Goal: Task Accomplishment & Management: Use online tool/utility

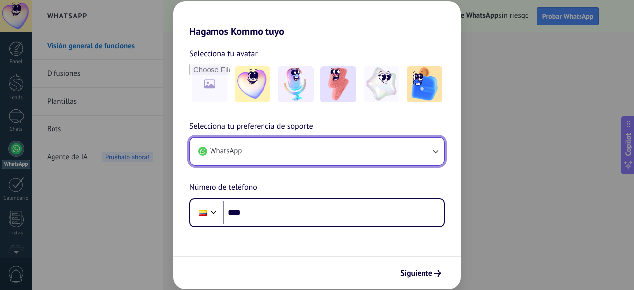
click at [345, 158] on button "WhatsApp" at bounding box center [317, 151] width 254 height 27
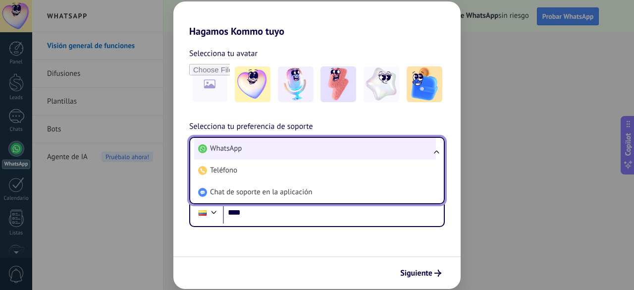
click at [351, 151] on li "WhatsApp" at bounding box center [315, 149] width 242 height 22
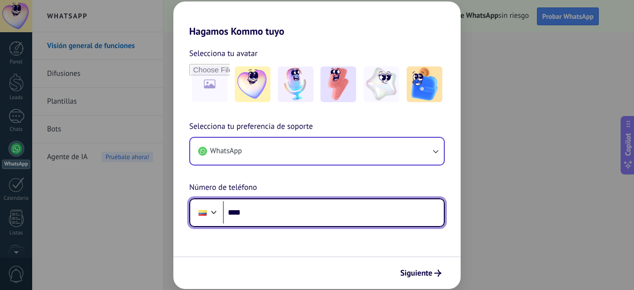
click at [309, 213] on input "****" at bounding box center [333, 212] width 221 height 23
type input "**********"
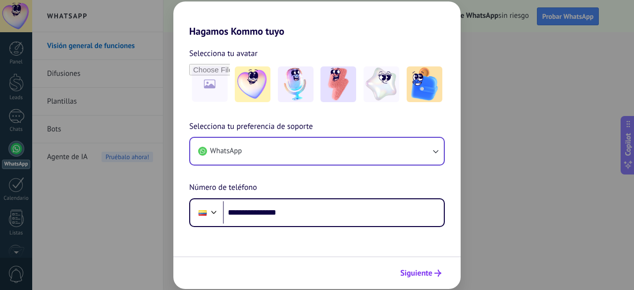
click at [421, 272] on span "Siguiente" at bounding box center [416, 272] width 32 height 7
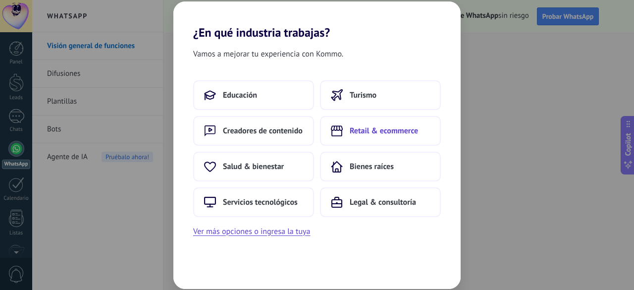
click at [385, 132] on span "Retail & ecommerce" at bounding box center [384, 131] width 68 height 10
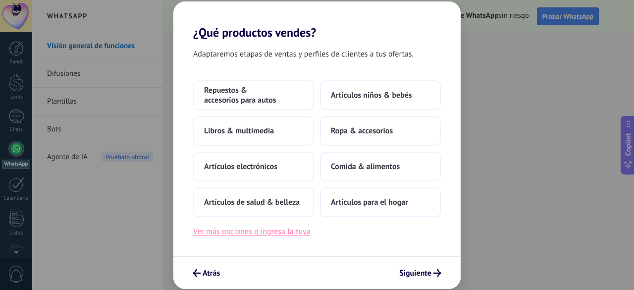
click at [284, 232] on button "Ver más opciones o ingresa la tuya" at bounding box center [251, 231] width 117 height 13
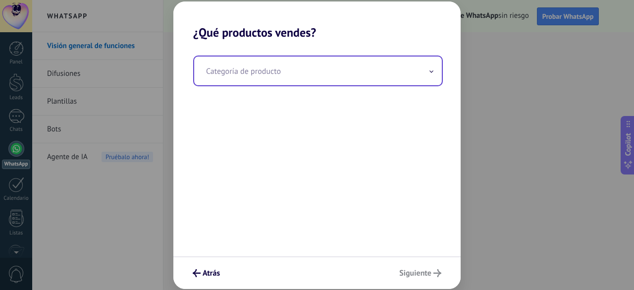
click at [281, 77] on input "text" at bounding box center [318, 70] width 248 height 29
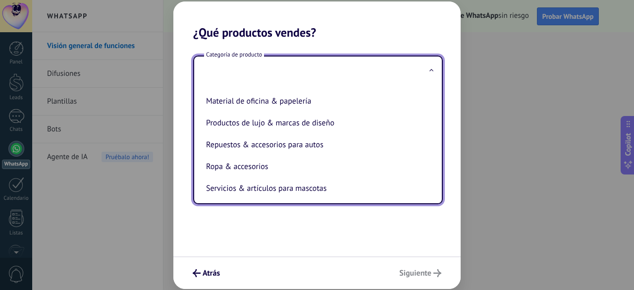
scroll to position [224, 0]
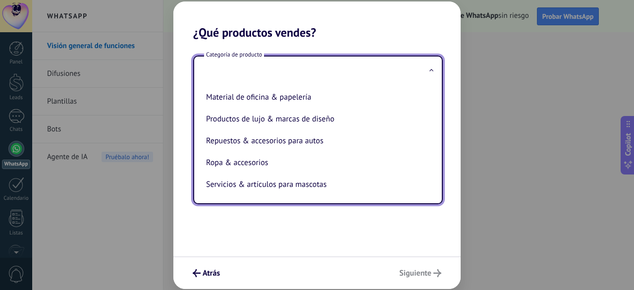
click at [269, 215] on div "Categoría de producto Artículos de salud & belleza Artículos deportivos Artícul…" at bounding box center [316, 148] width 287 height 216
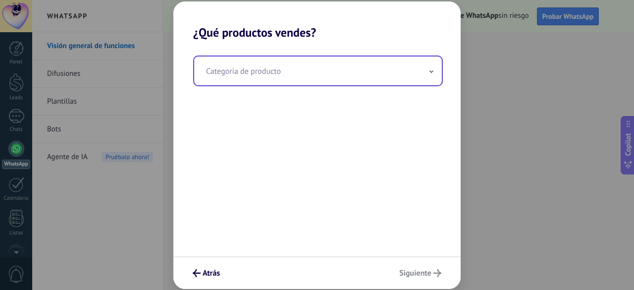
click at [299, 78] on input "text" at bounding box center [318, 70] width 248 height 29
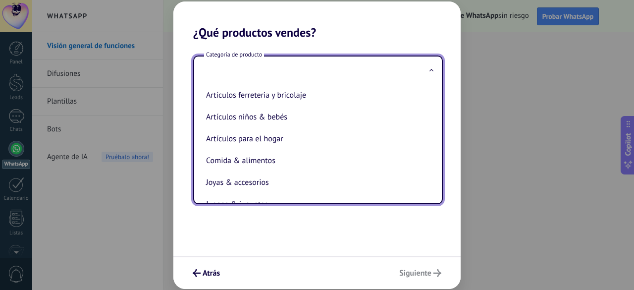
scroll to position [69, 0]
click at [207, 270] on span "Atrás" at bounding box center [211, 272] width 17 height 7
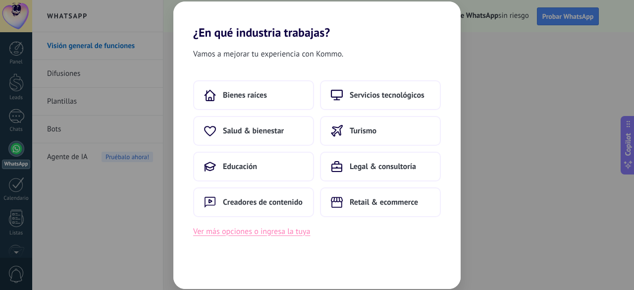
click at [248, 228] on button "Ver más opciones o ingresa la tuya" at bounding box center [251, 231] width 117 height 13
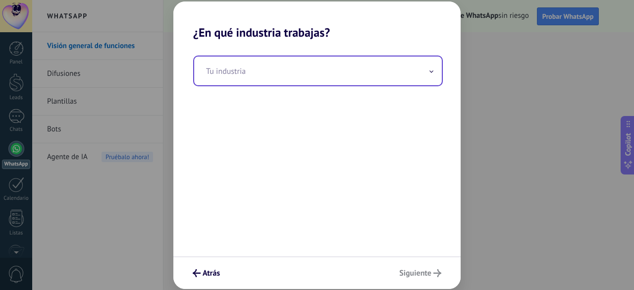
click at [382, 64] on input "text" at bounding box center [318, 70] width 248 height 29
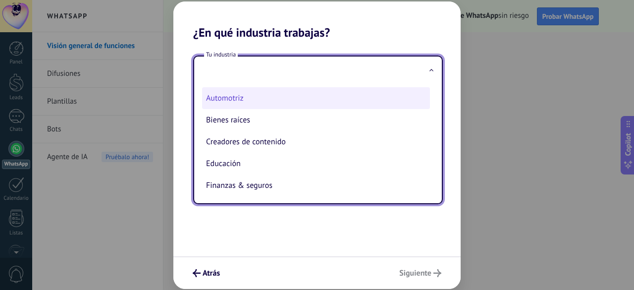
click at [283, 101] on li "Automotriz" at bounding box center [316, 98] width 228 height 22
type input "**********"
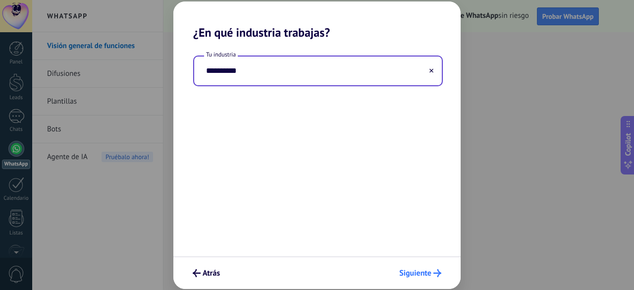
click at [439, 277] on button "Siguiente" at bounding box center [420, 272] width 51 height 17
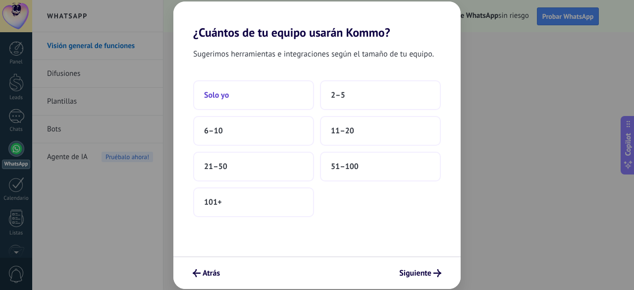
click at [288, 93] on button "Solo yo" at bounding box center [253, 95] width 121 height 30
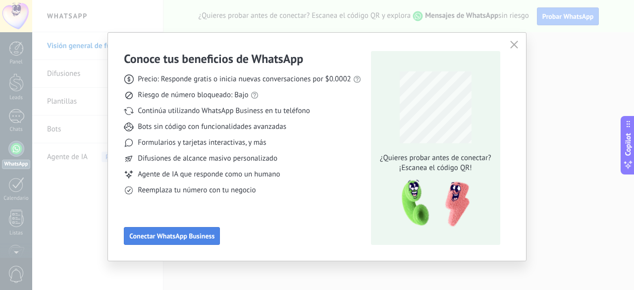
click at [198, 239] on span "Conectar WhatsApp Business" at bounding box center [171, 235] width 85 height 7
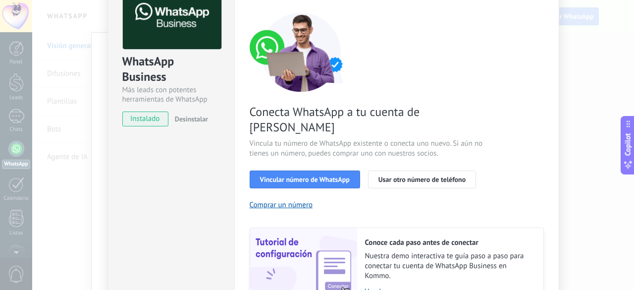
scroll to position [45, 0]
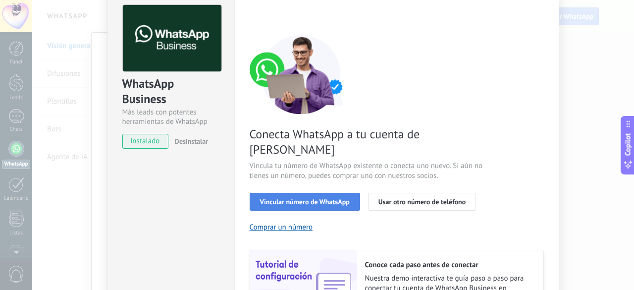
click at [329, 198] on span "Vincular número de WhatsApp" at bounding box center [305, 201] width 90 height 7
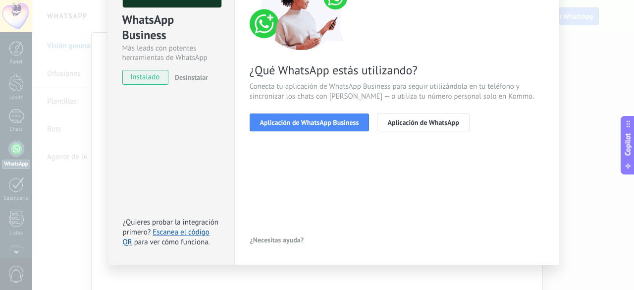
scroll to position [109, 0]
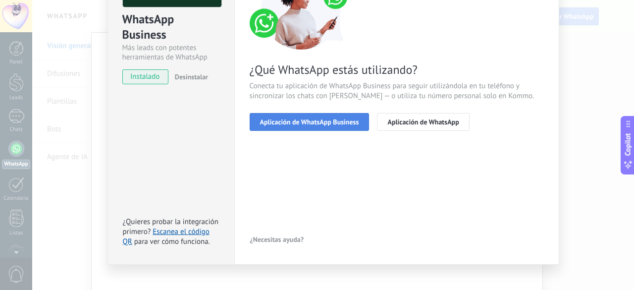
click at [324, 114] on button "Aplicación de WhatsApp Business" at bounding box center [310, 122] width 120 height 18
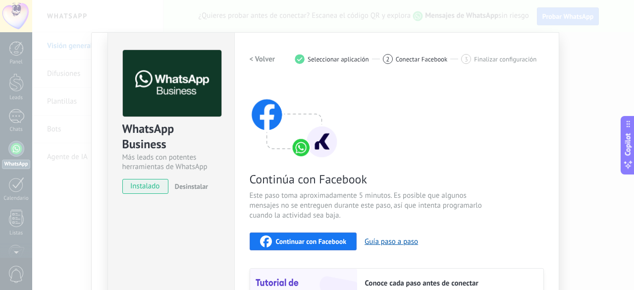
scroll to position [50, 0]
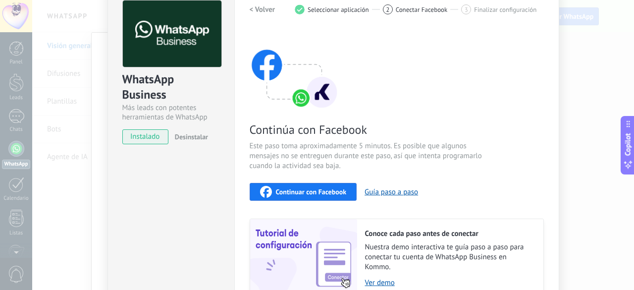
click at [271, 11] on h2 "< Volver" at bounding box center [263, 9] width 26 height 9
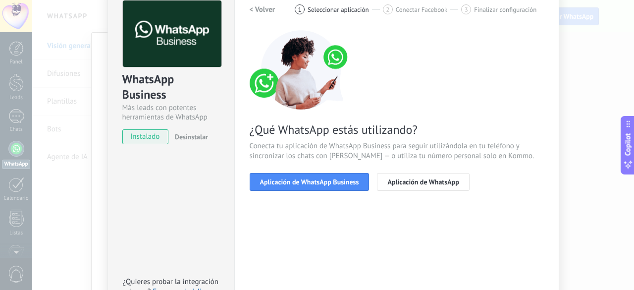
click at [271, 11] on h2 "< Volver" at bounding box center [263, 9] width 26 height 9
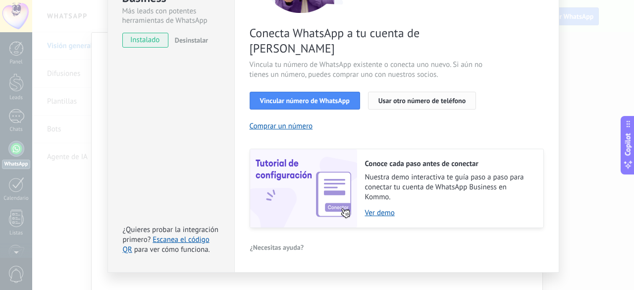
scroll to position [147, 0]
click at [381, 207] on link "Ver demo" at bounding box center [449, 211] width 168 height 9
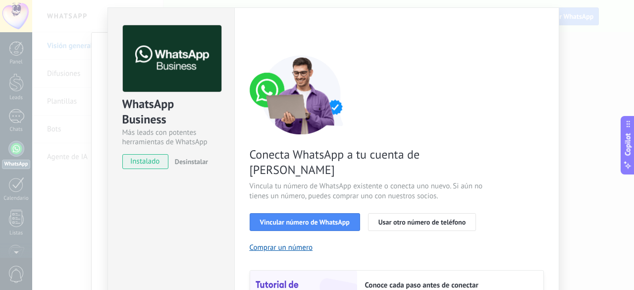
scroll to position [26, 0]
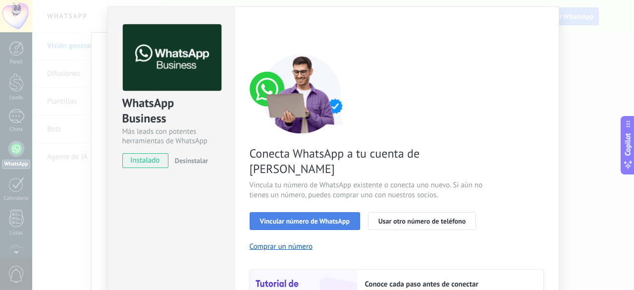
click at [335, 217] on span "Vincular número de WhatsApp" at bounding box center [305, 220] width 90 height 7
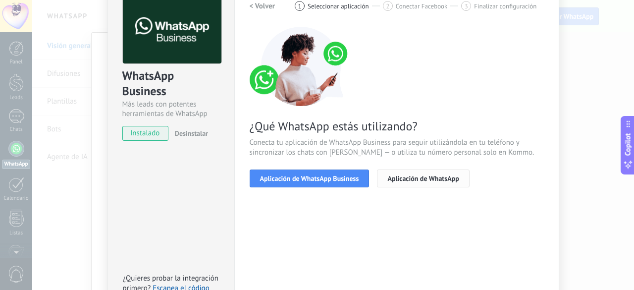
scroll to position [0, 0]
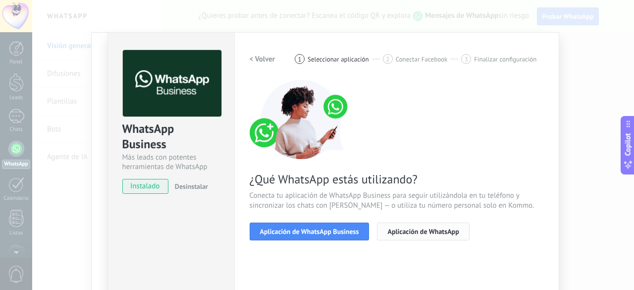
click at [422, 235] on button "Aplicación de WhatsApp" at bounding box center [423, 231] width 92 height 18
